Goal: Communication & Community: Answer question/provide support

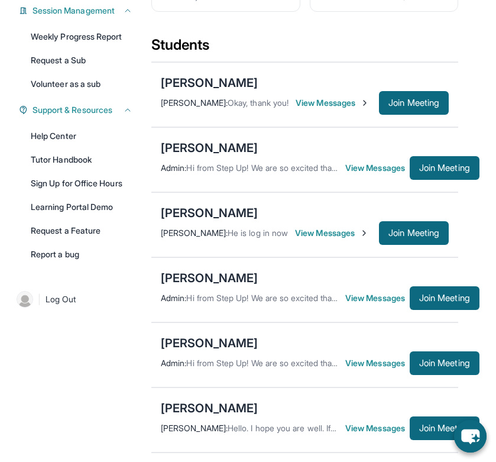
scroll to position [220, 0]
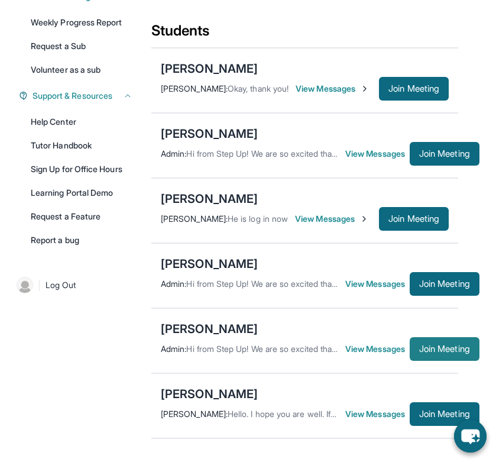
click at [467, 353] on span "Join Meeting" at bounding box center [444, 348] width 51 height 7
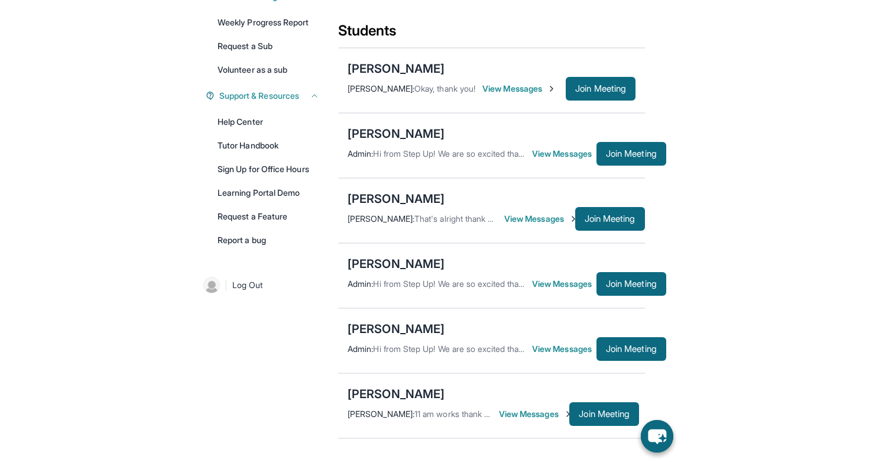
scroll to position [174, 0]
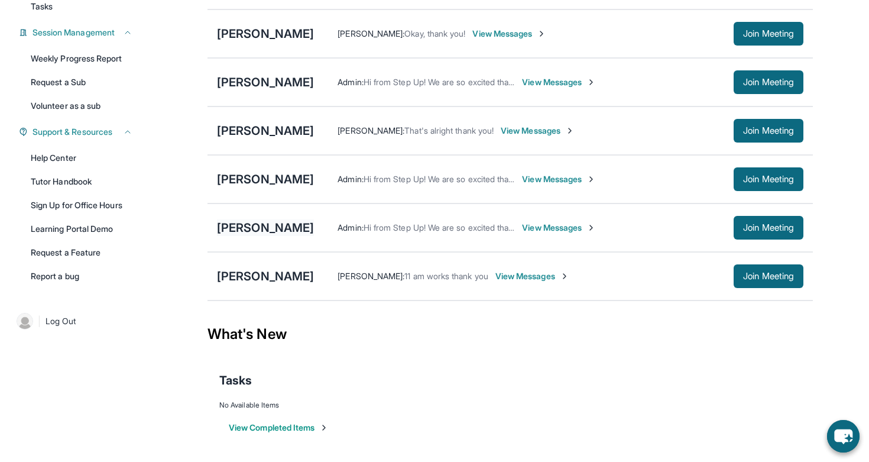
click at [249, 227] on div "[PERSON_NAME]" at bounding box center [265, 227] width 97 height 17
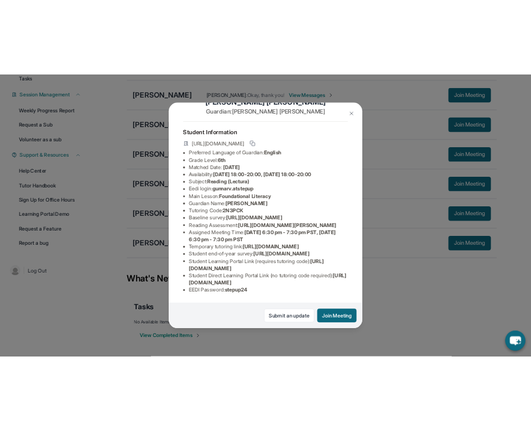
scroll to position [42, 0]
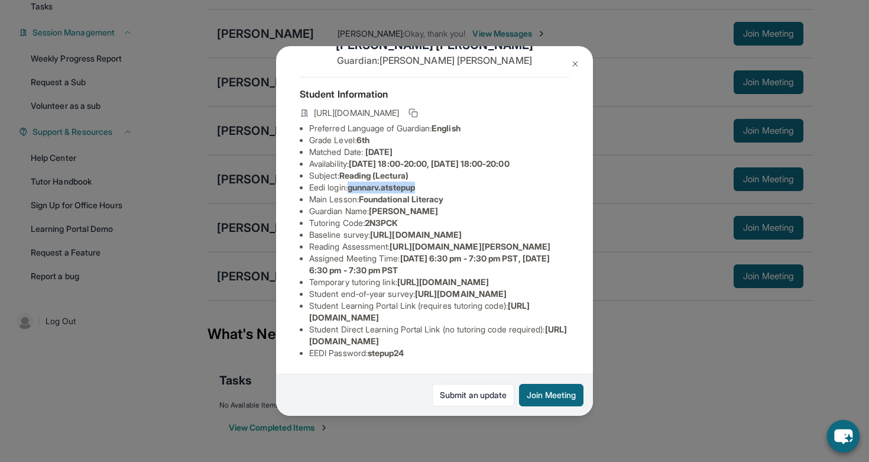
drag, startPoint x: 353, startPoint y: 180, endPoint x: 473, endPoint y: 180, distance: 119.5
click at [473, 182] on li "Eedi login : [PERSON_NAME].atstepup" at bounding box center [439, 188] width 260 height 12
copy span "gunnarv.atstepup"
click at [473, 182] on li "Eedi login : [PERSON_NAME].atstepup" at bounding box center [439, 188] width 260 height 12
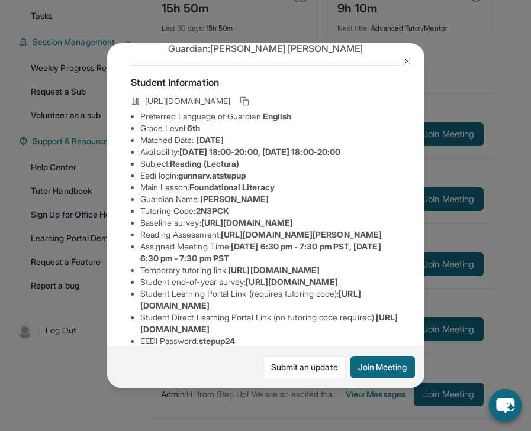
click at [403, 63] on img at bounding box center [406, 60] width 9 height 9
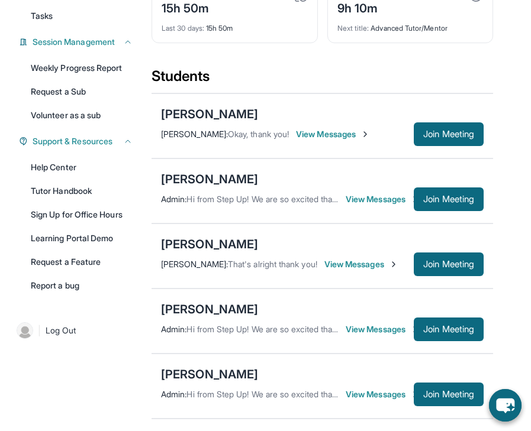
scroll to position [0, 0]
